Goal: Find specific page/section: Find specific page/section

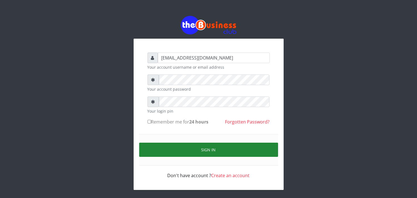
click at [171, 152] on button "Sign in" at bounding box center [208, 150] width 139 height 14
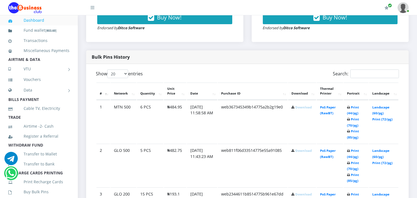
scroll to position [259, 0]
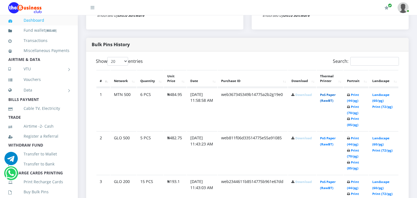
click at [332, 100] on link "PoS Paper (RawBT)" at bounding box center [328, 98] width 16 height 10
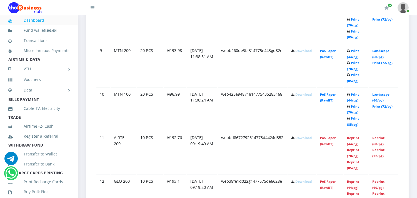
scroll to position [655, 0]
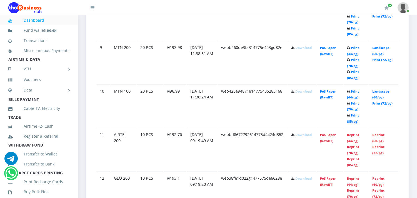
click at [327, 94] on link "PoS Paper (RawBT)" at bounding box center [328, 94] width 16 height 10
click at [328, 52] on link "PoS Paper (RawBT)" at bounding box center [328, 51] width 16 height 10
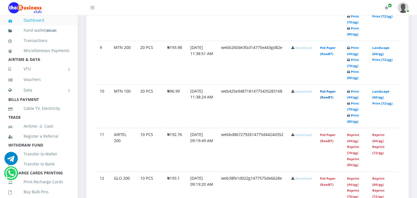
click at [326, 95] on link "PoS Paper (RawBT)" at bounding box center [328, 94] width 16 height 10
click at [327, 94] on link "PoS Paper (RawBT)" at bounding box center [328, 94] width 16 height 10
click at [330, 95] on link "PoS Paper (RawBT)" at bounding box center [328, 94] width 16 height 10
click at [325, 52] on link "PoS Paper (RawBT)" at bounding box center [328, 51] width 16 height 10
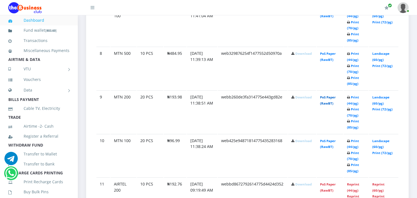
scroll to position [593, 0]
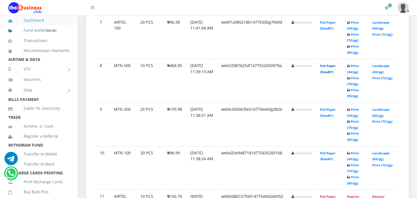
click at [323, 70] on link "PoS Paper (RawBT)" at bounding box center [328, 69] width 16 height 10
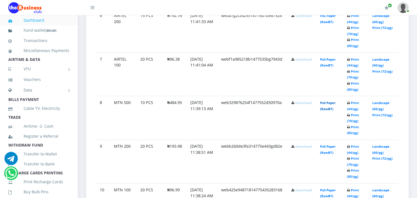
scroll to position [544, 0]
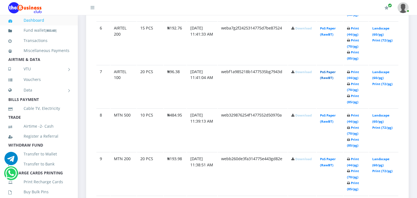
click at [327, 74] on link "PoS Paper (RawBT)" at bounding box center [328, 75] width 16 height 10
click at [328, 76] on link "PoS Paper (RawBT)" at bounding box center [328, 75] width 16 height 10
click at [328, 32] on link "PoS Paper (RawBT)" at bounding box center [328, 31] width 16 height 10
click at [325, 31] on link "PoS Paper (RawBT)" at bounding box center [328, 31] width 16 height 10
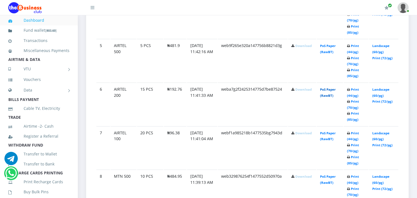
scroll to position [482, 0]
click at [326, 51] on link "PoS Paper (RawBT)" at bounding box center [328, 49] width 16 height 10
click at [328, 49] on link "PoS Paper (RawBT)" at bounding box center [328, 49] width 16 height 10
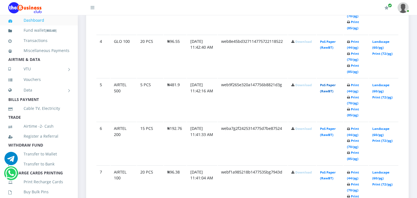
scroll to position [432, 0]
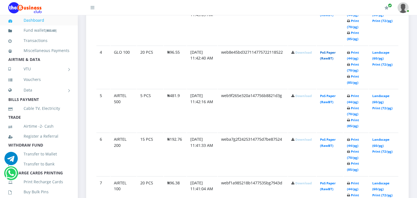
click at [328, 58] on link "PoS Paper (RawBT)" at bounding box center [328, 55] width 16 height 10
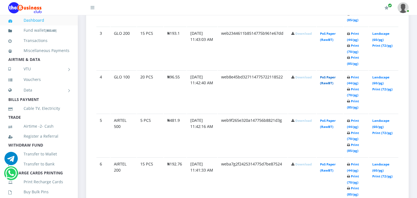
scroll to position [395, 0]
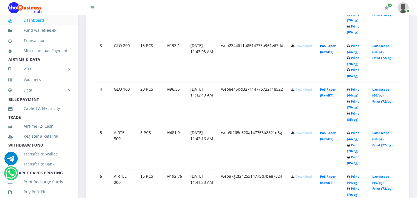
click at [327, 50] on link "PoS Paper (RawBT)" at bounding box center [328, 49] width 16 height 10
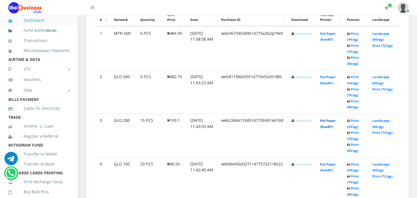
scroll to position [309, 0]
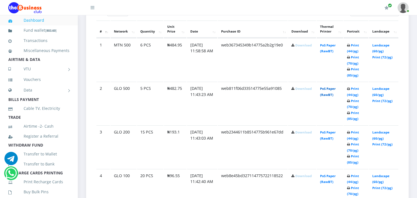
click at [326, 95] on link "PoS Paper (RawBT)" at bounding box center [328, 91] width 16 height 10
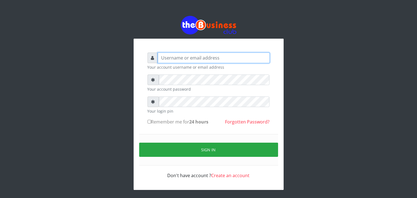
type input "enddy515@gmail.com"
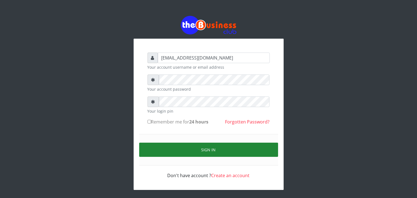
click at [184, 151] on button "Sign in" at bounding box center [208, 150] width 139 height 14
